Goal: Task Accomplishment & Management: Use online tool/utility

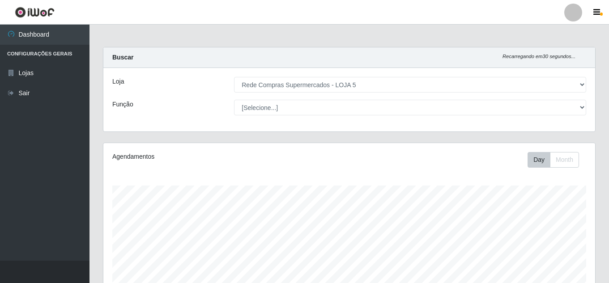
select select "397"
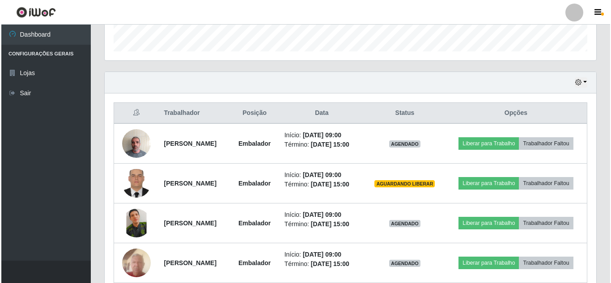
scroll to position [186, 492]
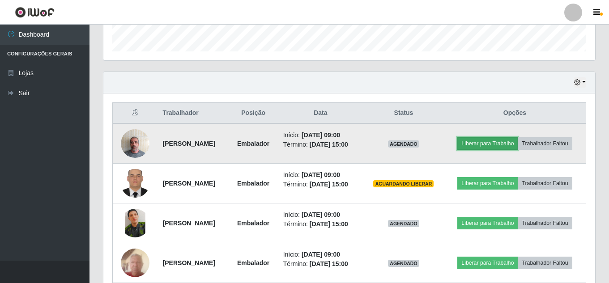
click at [512, 138] on button "Liberar para Trabalho" at bounding box center [488, 143] width 60 height 13
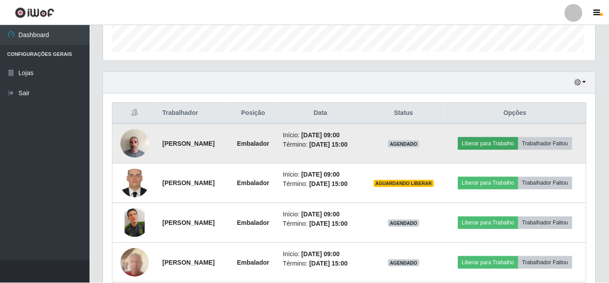
scroll to position [186, 487]
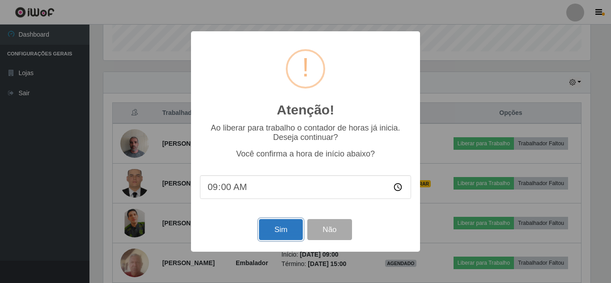
click at [283, 236] on button "Sim" at bounding box center [280, 229] width 43 height 21
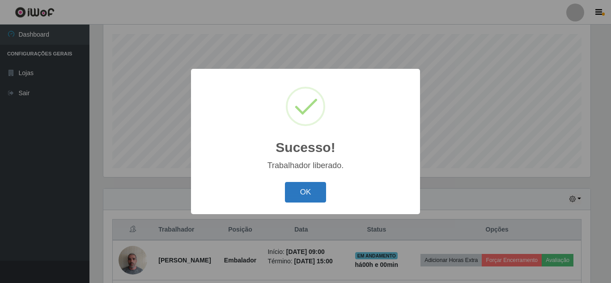
click at [312, 186] on button "OK" at bounding box center [306, 192] width 42 height 21
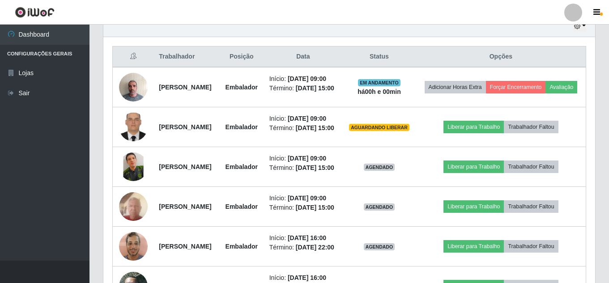
scroll to position [331, 0]
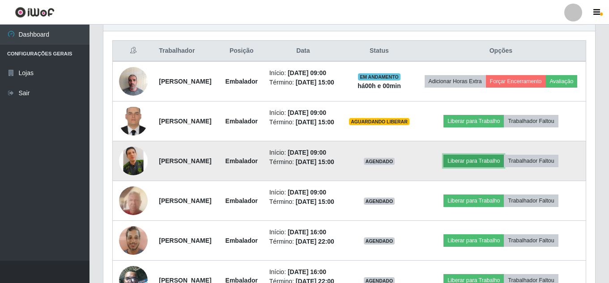
click at [484, 167] on button "Liberar para Trabalho" at bounding box center [474, 161] width 60 height 13
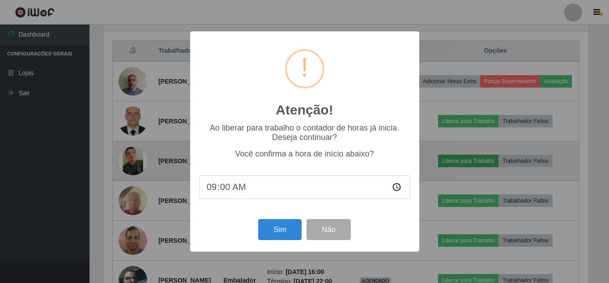
scroll to position [186, 487]
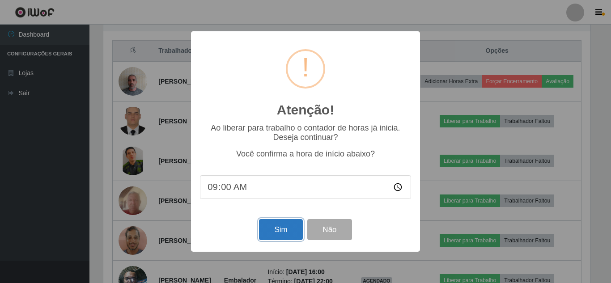
click at [284, 232] on button "Sim" at bounding box center [280, 229] width 43 height 21
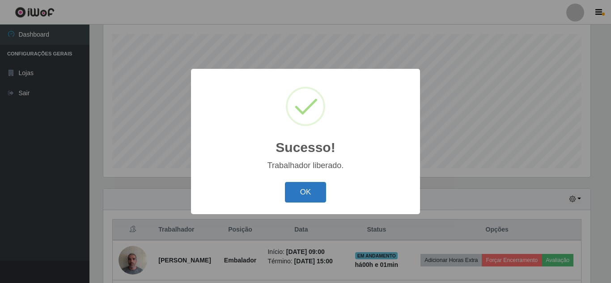
click at [301, 195] on button "OK" at bounding box center [306, 192] width 42 height 21
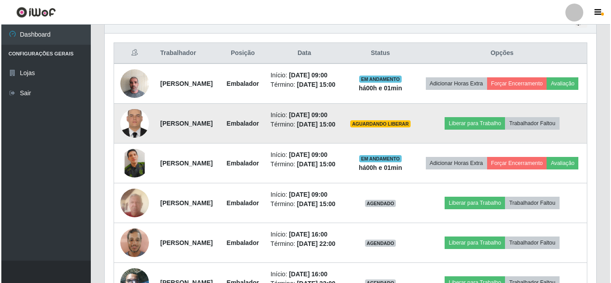
scroll to position [331, 0]
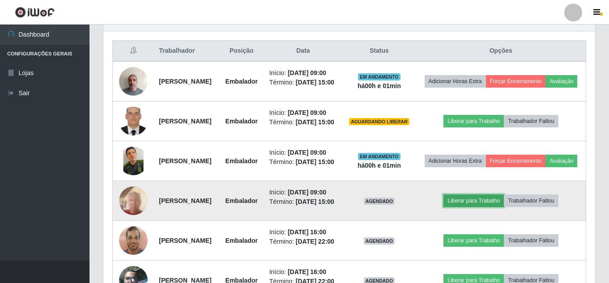
click at [493, 207] on button "Liberar para Trabalho" at bounding box center [474, 201] width 60 height 13
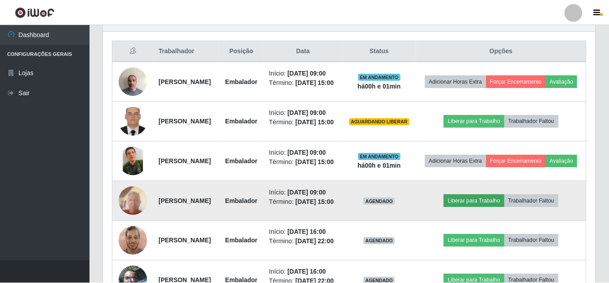
scroll to position [186, 487]
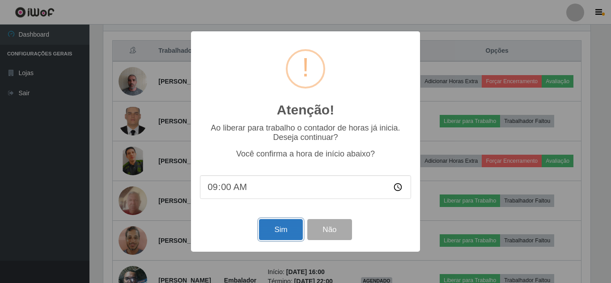
click at [276, 230] on button "Sim" at bounding box center [280, 229] width 43 height 21
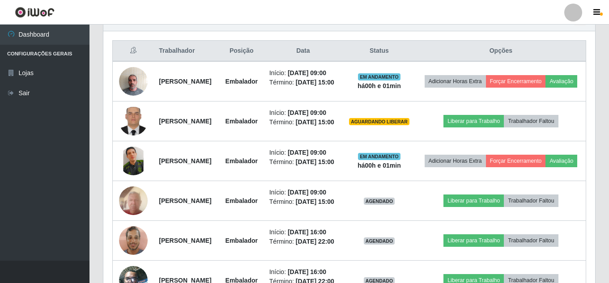
scroll to position [0, 0]
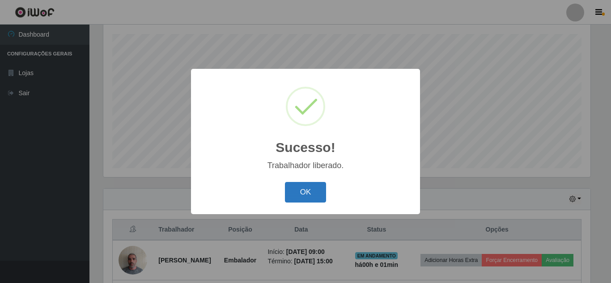
click at [304, 194] on button "OK" at bounding box center [306, 192] width 42 height 21
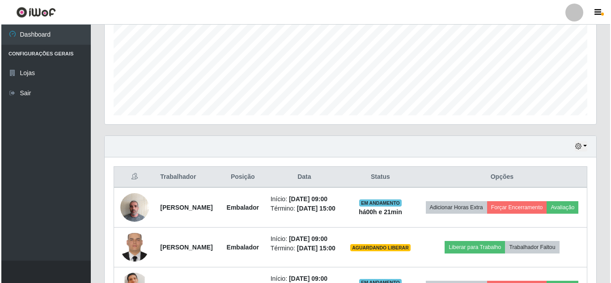
scroll to position [331, 0]
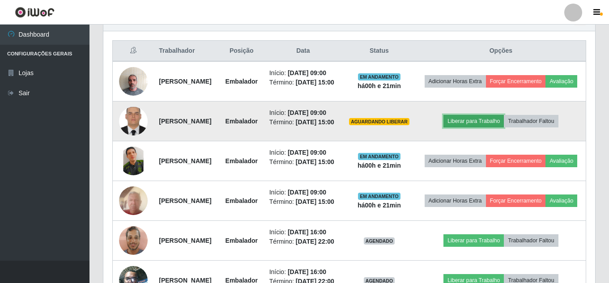
click at [473, 128] on button "Liberar para Trabalho" at bounding box center [474, 121] width 60 height 13
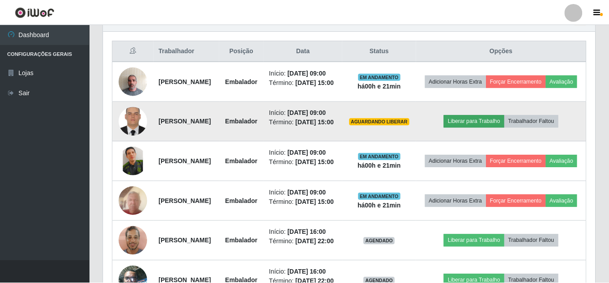
scroll to position [186, 487]
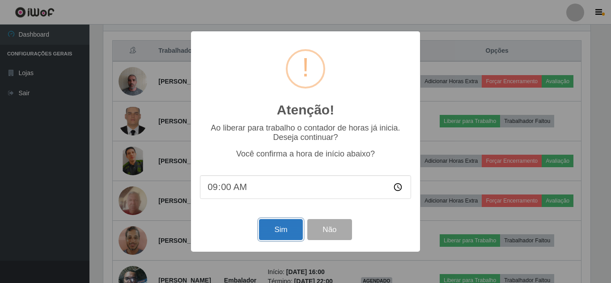
click at [287, 231] on button "Sim" at bounding box center [280, 229] width 43 height 21
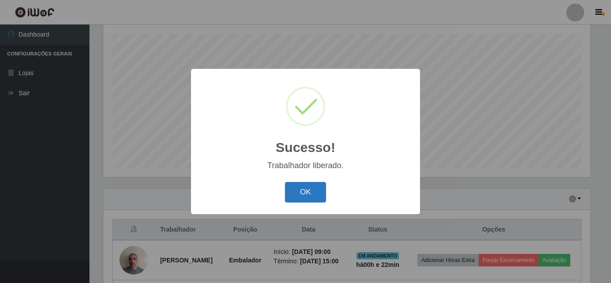
click at [303, 194] on button "OK" at bounding box center [306, 192] width 42 height 21
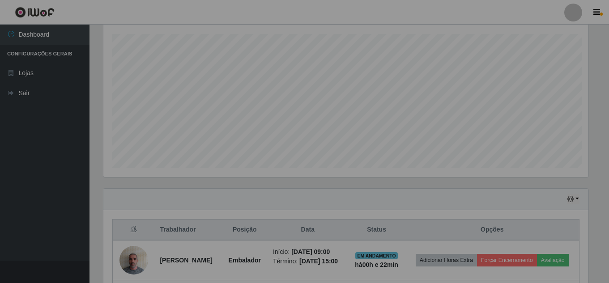
scroll to position [186, 492]
